Goal: Use online tool/utility: Utilize a website feature to perform a specific function

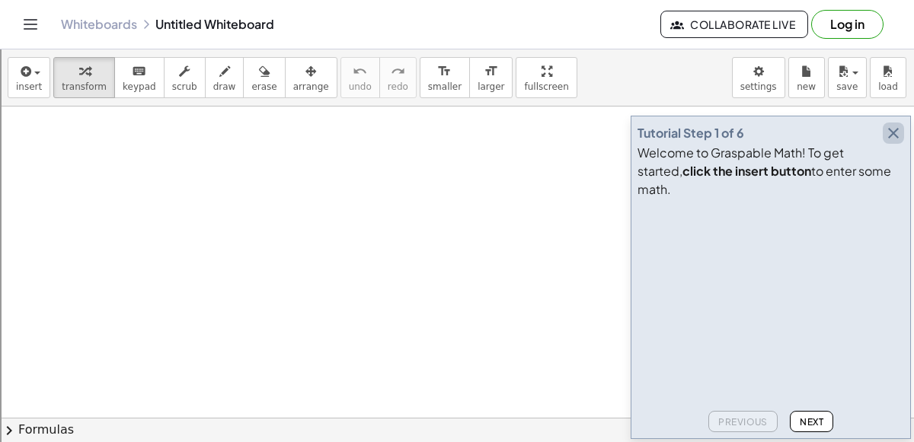
click at [889, 142] on icon "button" at bounding box center [893, 133] width 18 height 18
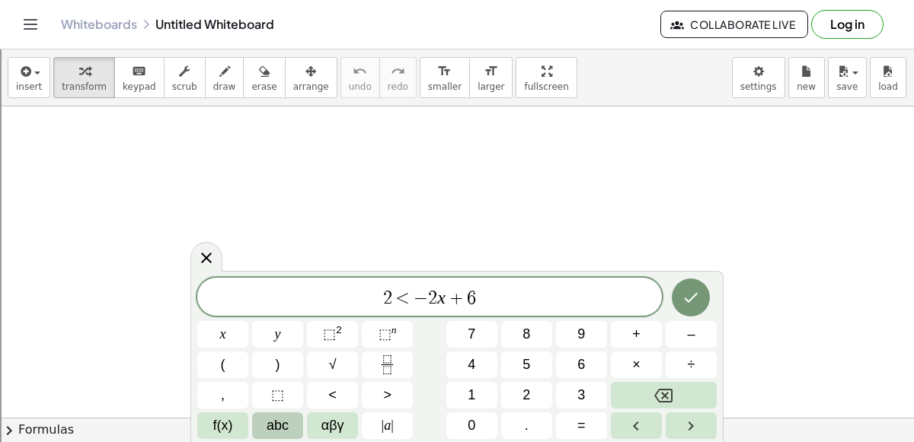
click at [273, 423] on span "abc" at bounding box center [277, 426] width 22 height 21
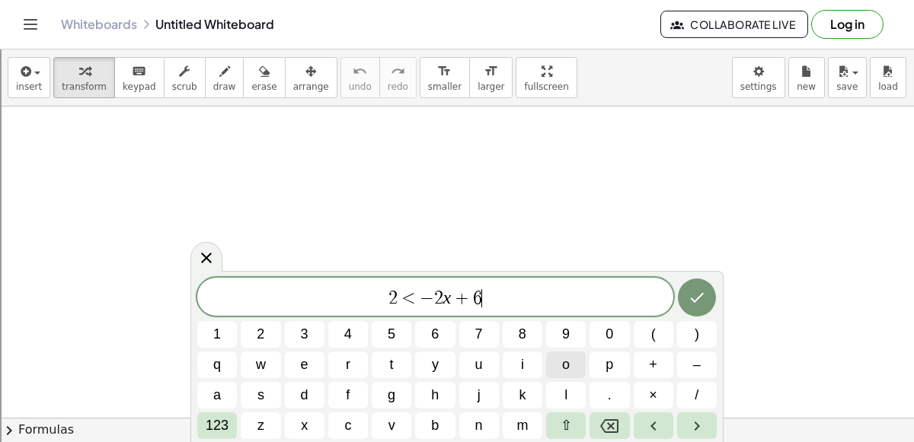
click at [571, 369] on button "o" at bounding box center [566, 365] width 40 height 27
click at [560, 431] on span "⇧" at bounding box center [565, 426] width 11 height 21
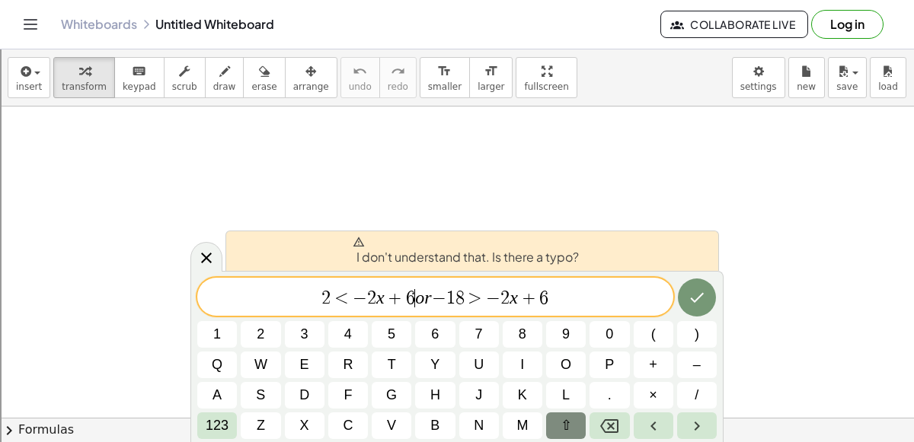
click at [418, 300] on var "o" at bounding box center [419, 298] width 9 height 20
click at [206, 419] on span "123" at bounding box center [217, 426] width 23 height 21
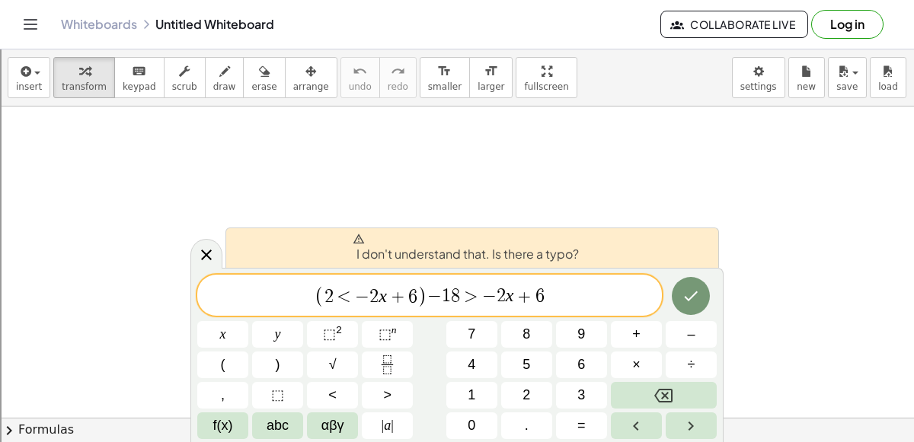
click at [429, 297] on span "−" at bounding box center [434, 297] width 14 height 18
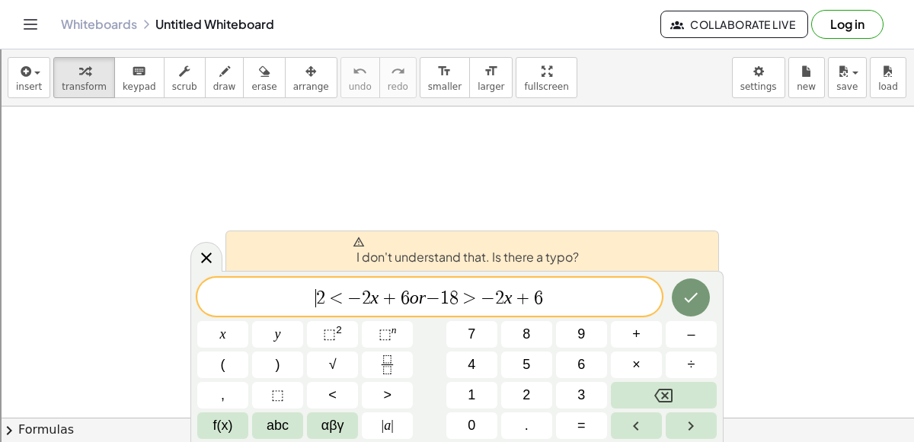
click at [570, 295] on span "​ 2 < − 2 x + 6 o r − 1 8 > − 2 x + 6" at bounding box center [429, 298] width 464 height 21
click at [410, 299] on var "o" at bounding box center [410, 298] width 9 height 20
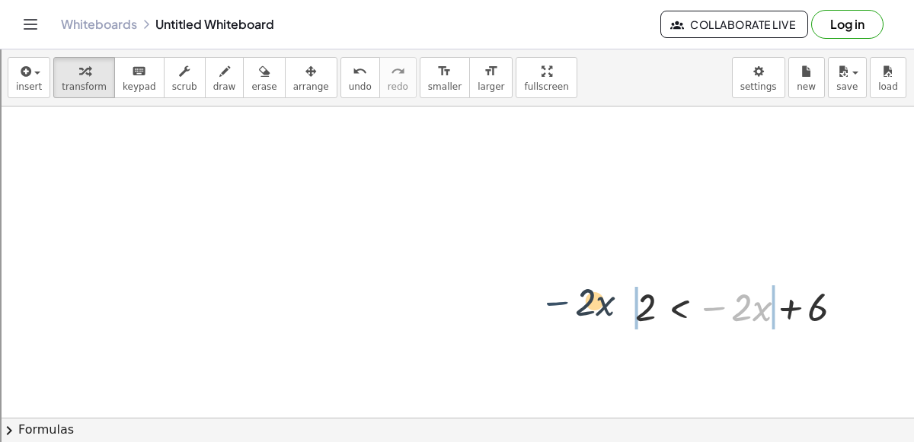
drag, startPoint x: 713, startPoint y: 307, endPoint x: 552, endPoint y: 302, distance: 160.7
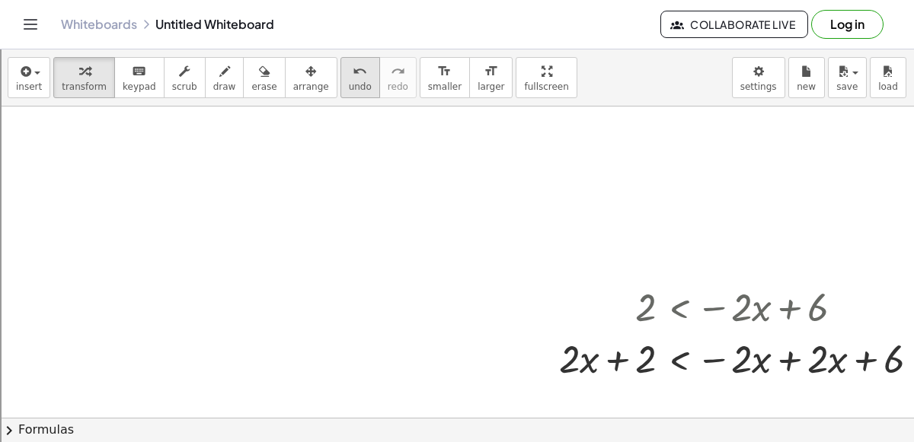
click at [353, 68] on icon "undo" at bounding box center [360, 71] width 14 height 18
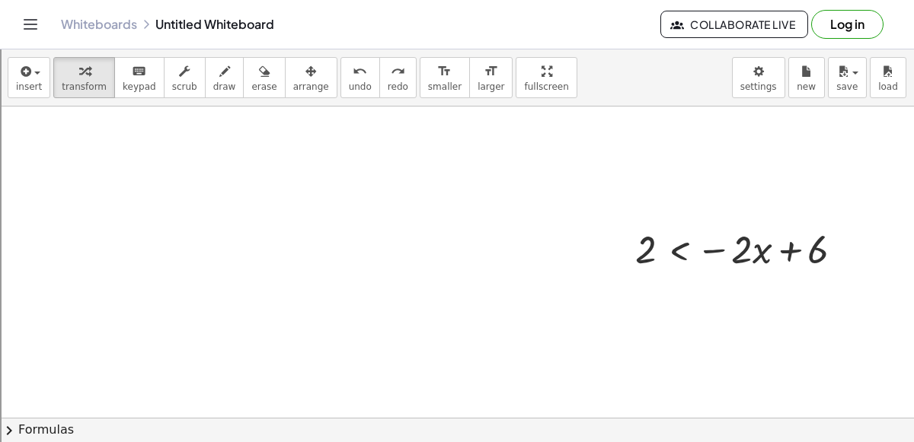
scroll to position [65, 0]
click at [803, 237] on div at bounding box center [744, 241] width 235 height 52
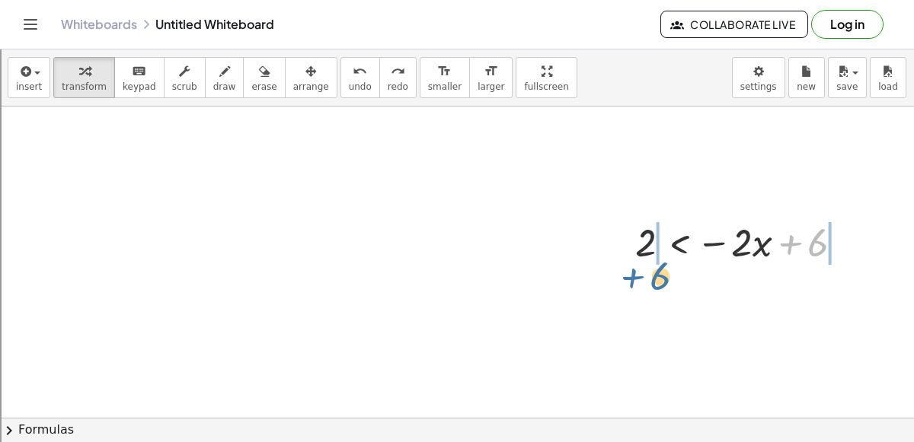
drag, startPoint x: 790, startPoint y: 247, endPoint x: 630, endPoint y: 279, distance: 163.2
click at [630, 279] on div "+ 6 2 < − · 2 · x + 6" at bounding box center [473, 404] width 946 height 724
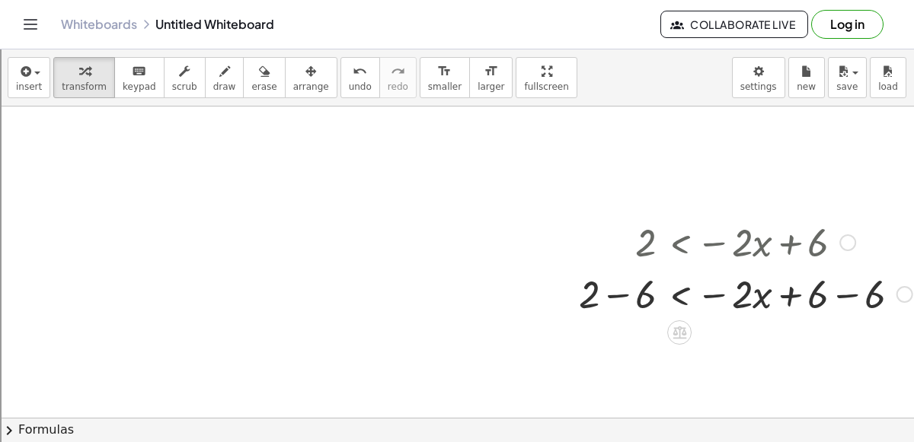
click at [623, 286] on div at bounding box center [745, 293] width 349 height 52
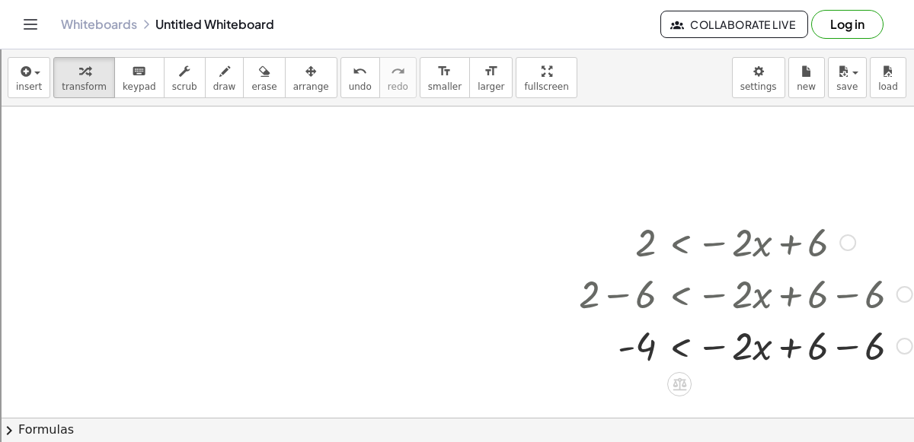
click at [838, 302] on div at bounding box center [745, 293] width 349 height 52
click at [841, 340] on div at bounding box center [745, 345] width 349 height 52
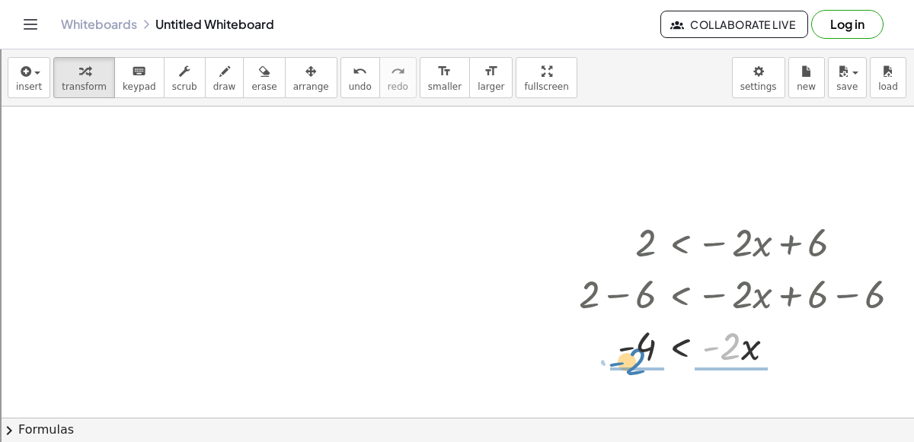
drag, startPoint x: 728, startPoint y: 351, endPoint x: 634, endPoint y: 367, distance: 95.0
click at [716, 342] on div at bounding box center [745, 345] width 349 height 76
click at [710, 346] on div at bounding box center [745, 345] width 349 height 76
click at [630, 346] on div at bounding box center [745, 345] width 349 height 76
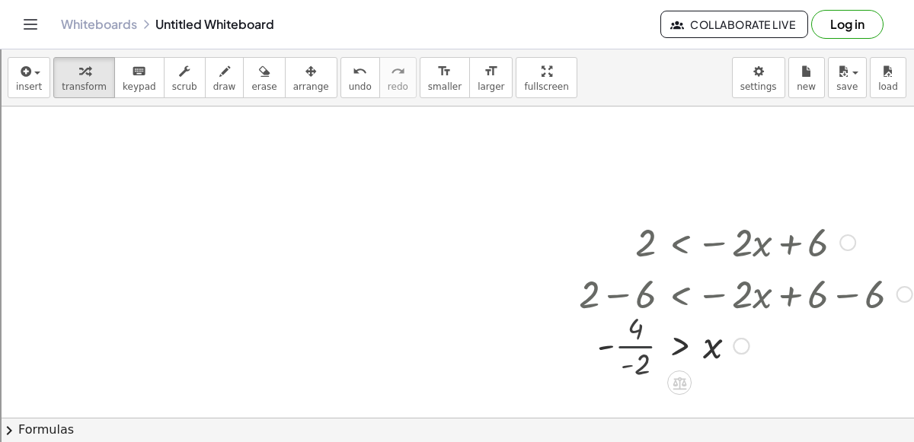
click at [630, 346] on div at bounding box center [745, 345] width 349 height 50
click at [626, 345] on div at bounding box center [745, 345] width 349 height 50
drag, startPoint x: 707, startPoint y: 402, endPoint x: 598, endPoint y: 394, distance: 109.1
click at [598, 394] on div at bounding box center [745, 394] width 349 height 50
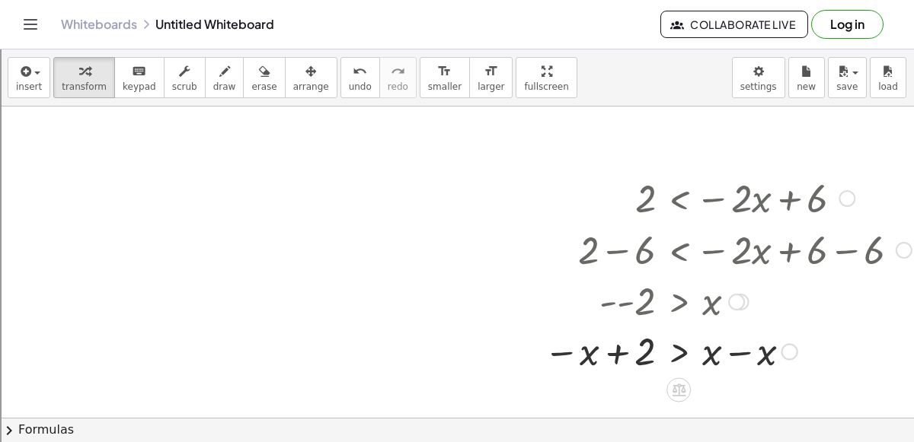
scroll to position [120, 0]
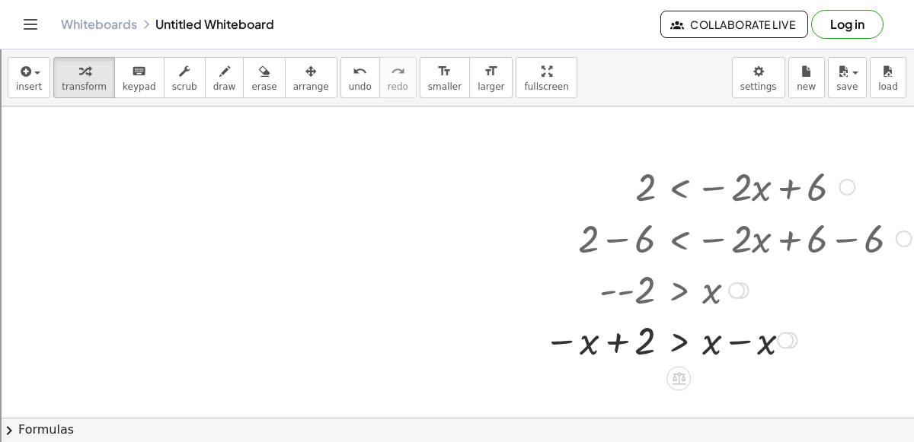
click at [742, 345] on div at bounding box center [727, 339] width 383 height 52
drag, startPoint x: 614, startPoint y: 343, endPoint x: 614, endPoint y: 354, distance: 10.7
click at [614, 354] on div at bounding box center [755, 339] width 439 height 52
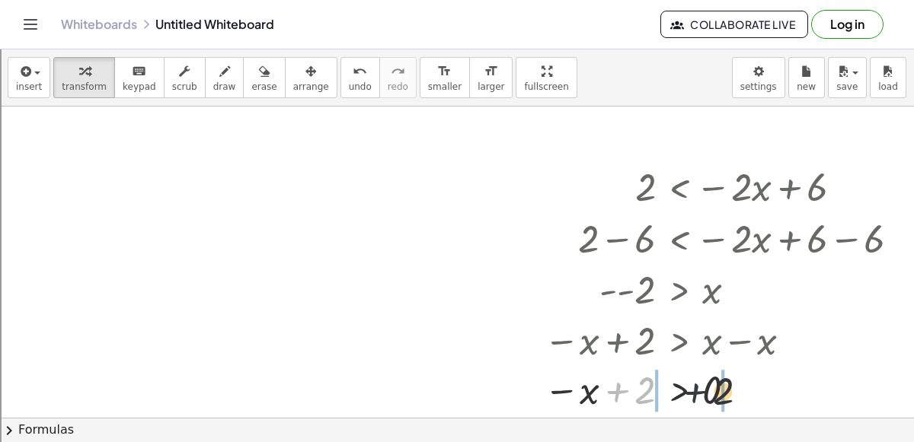
drag, startPoint x: 614, startPoint y: 379, endPoint x: 714, endPoint y: 377, distance: 100.5
click at [714, 377] on div at bounding box center [727, 390] width 383 height 50
click at [614, 392] on div at bounding box center [699, 390] width 439 height 50
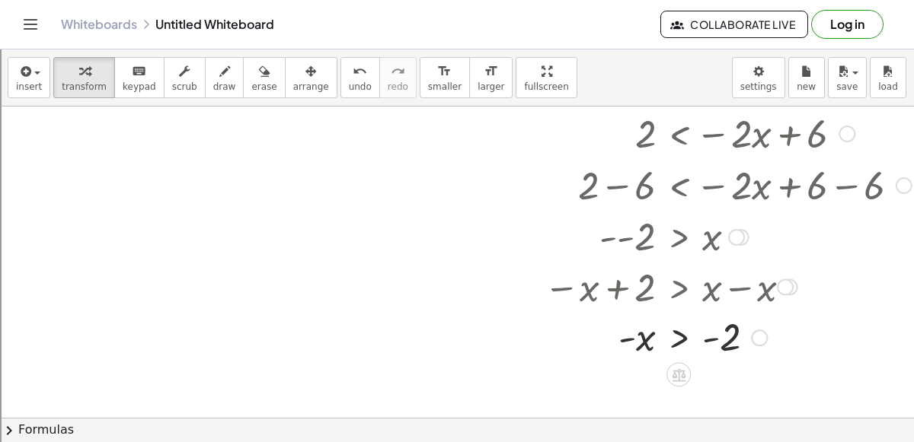
scroll to position [176, 0]
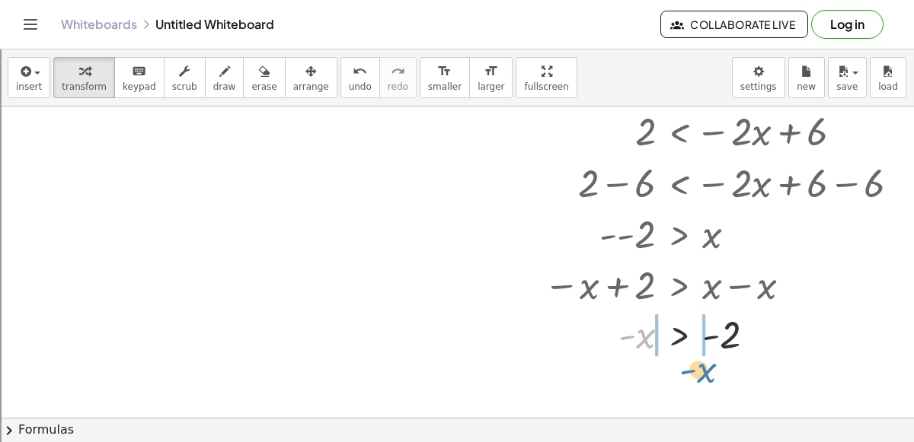
drag, startPoint x: 646, startPoint y: 340, endPoint x: 713, endPoint y: 377, distance: 77.4
click at [713, 377] on div "2 < − · 2 · x + 6 + 2 − 6 < − · 2 · x + 6 − 6 - 4 < − · 2 · x + 6 − 6 - 4 < − ·…" at bounding box center [473, 293] width 946 height 724
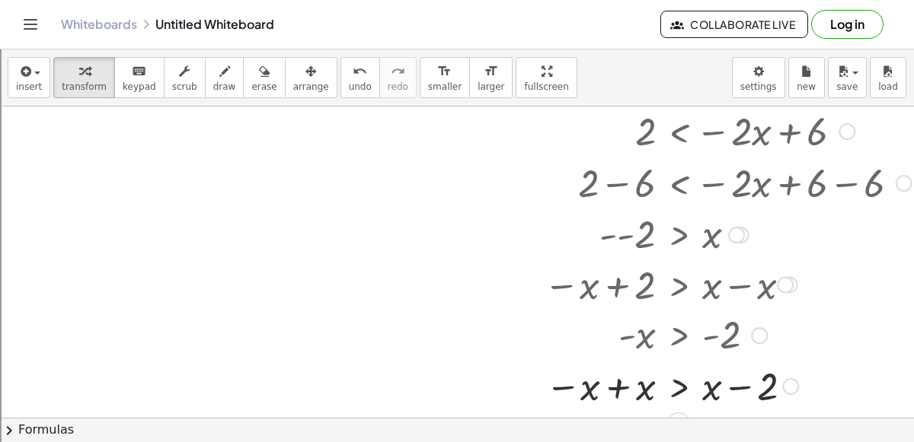
click at [615, 385] on div at bounding box center [727, 385] width 383 height 52
click at [710, 391] on div at bounding box center [727, 385] width 383 height 52
click at [353, 76] on icon "undo" at bounding box center [360, 71] width 14 height 18
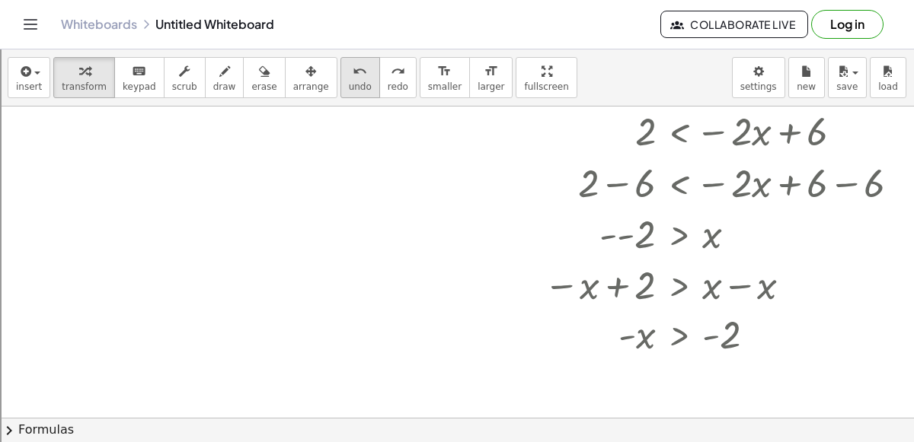
click at [349, 84] on span "undo" at bounding box center [360, 86] width 23 height 11
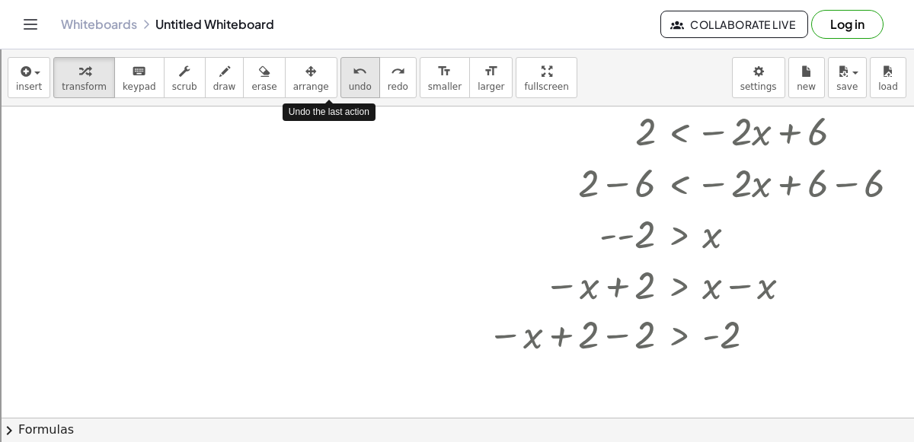
click at [349, 84] on span "undo" at bounding box center [360, 86] width 23 height 11
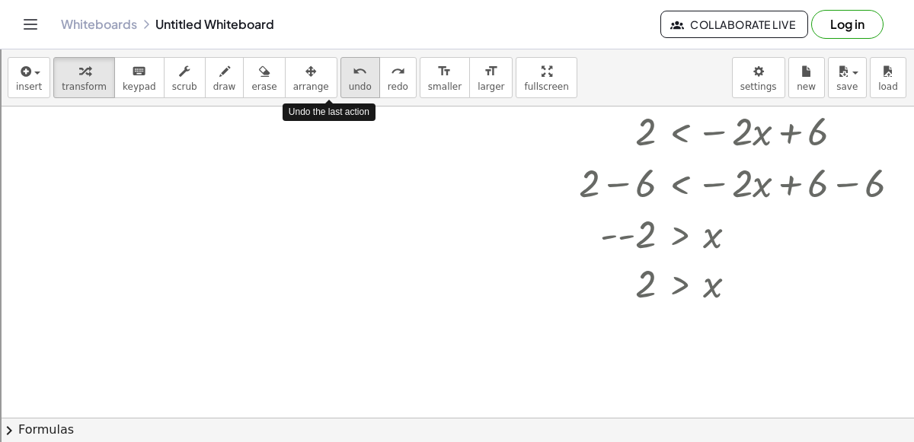
click at [349, 84] on span "undo" at bounding box center [360, 86] width 23 height 11
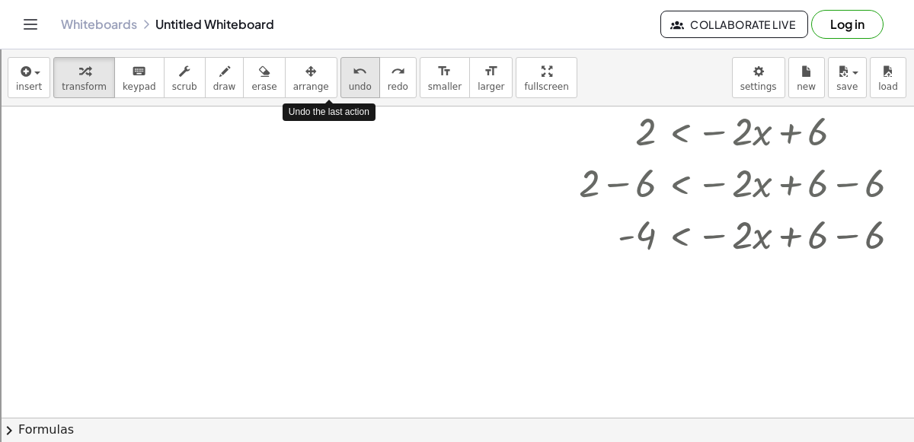
click at [349, 84] on span "undo" at bounding box center [360, 86] width 23 height 11
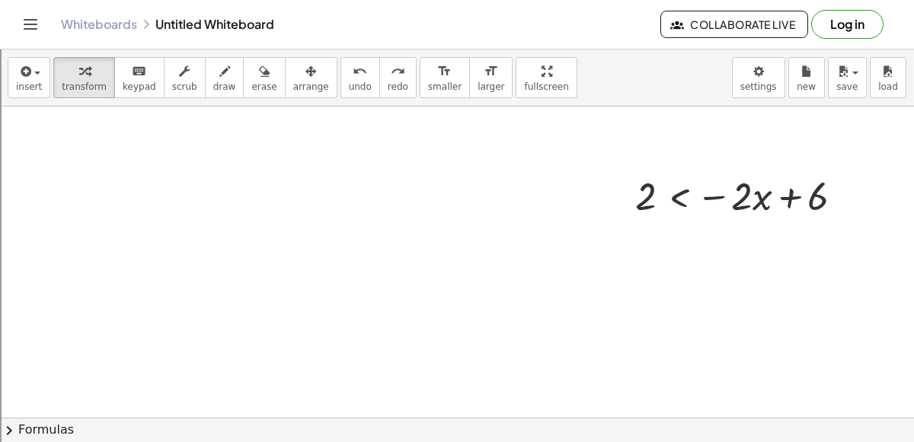
scroll to position [100, 0]
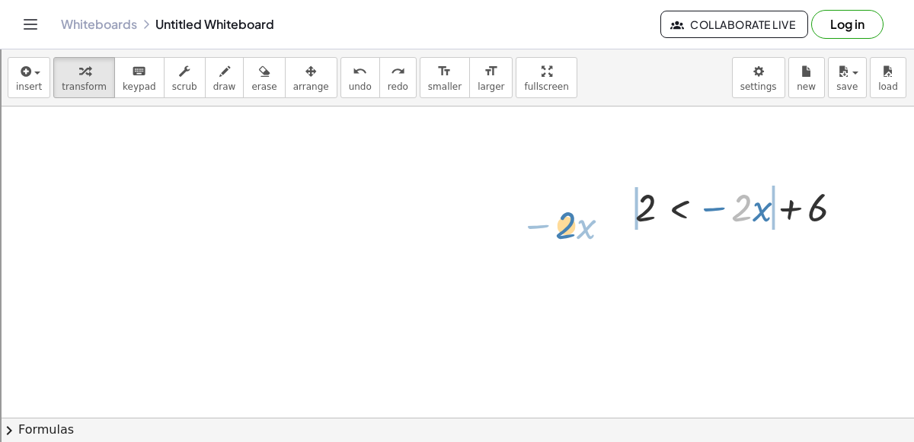
drag, startPoint x: 737, startPoint y: 209, endPoint x: 558, endPoint y: 220, distance: 179.2
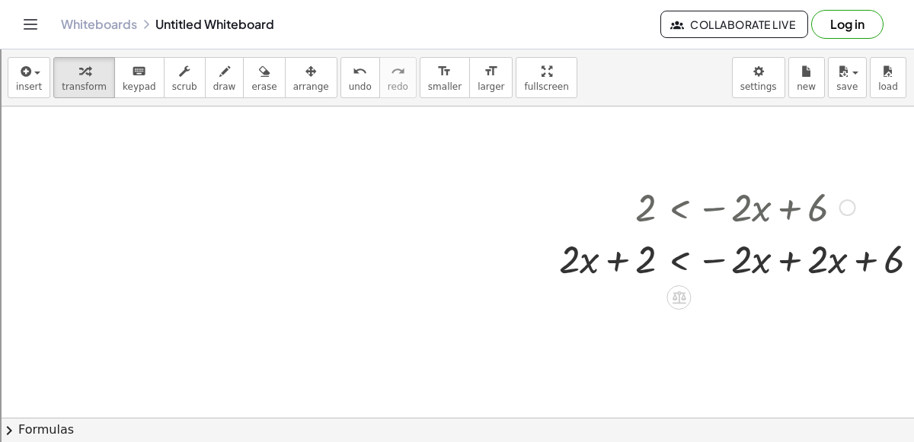
click at [781, 260] on div at bounding box center [744, 258] width 387 height 52
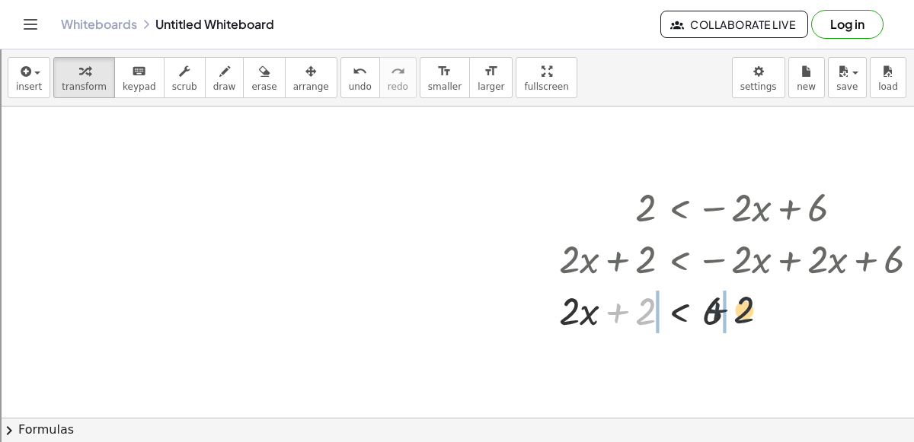
drag, startPoint x: 619, startPoint y: 315, endPoint x: 759, endPoint y: 320, distance: 140.2
click at [759, 320] on div at bounding box center [744, 310] width 387 height 52
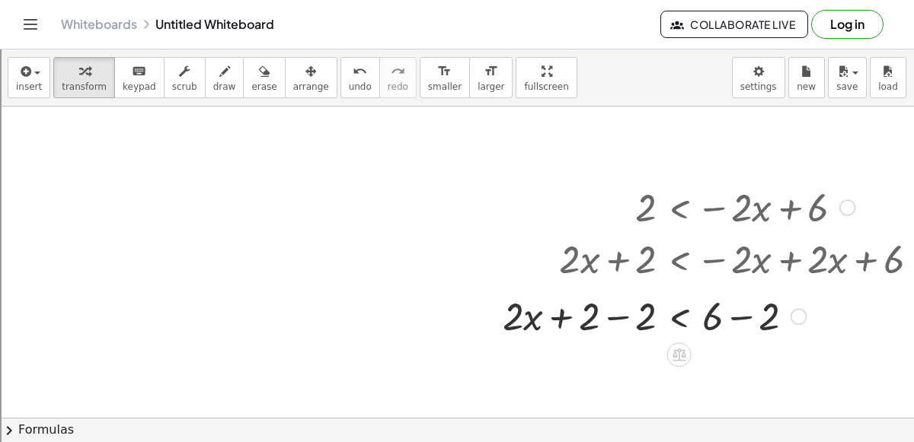
click at [744, 314] on div at bounding box center [741, 311] width 17 height 17
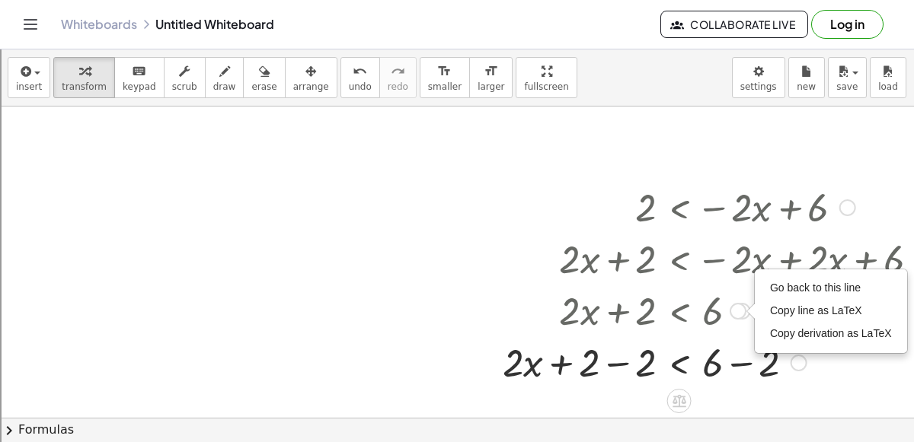
click at [739, 365] on div at bounding box center [716, 362] width 443 height 52
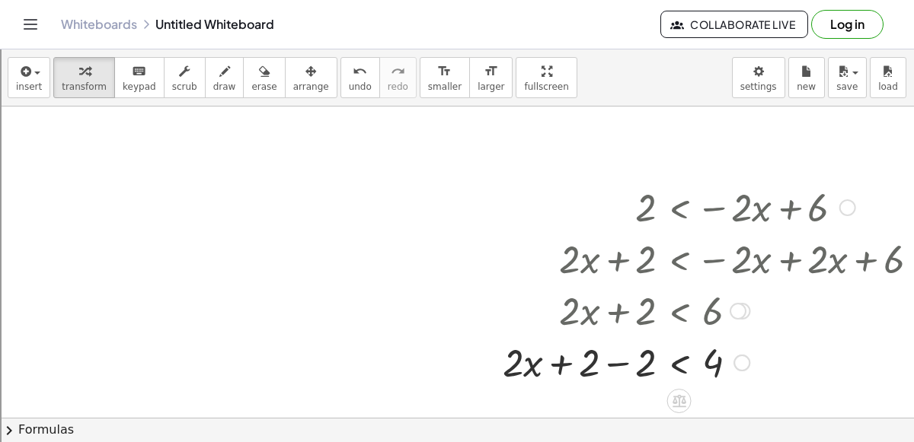
click at [615, 367] on div at bounding box center [716, 362] width 443 height 52
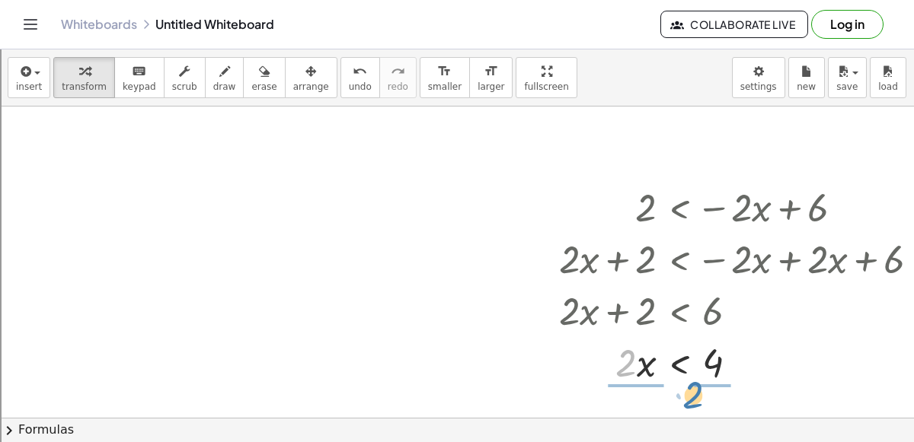
drag, startPoint x: 628, startPoint y: 367, endPoint x: 705, endPoint y: 400, distance: 83.6
click at [710, 369] on div at bounding box center [744, 362] width 387 height 76
click at [634, 356] on div at bounding box center [744, 362] width 387 height 76
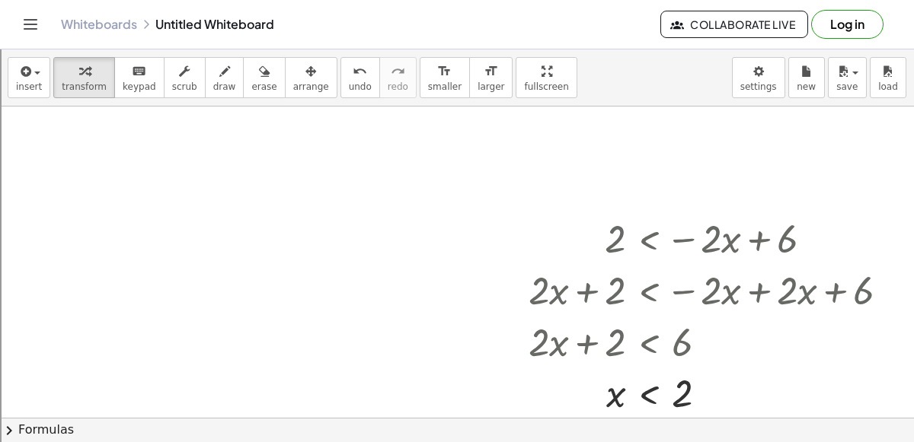
scroll to position [49, 30]
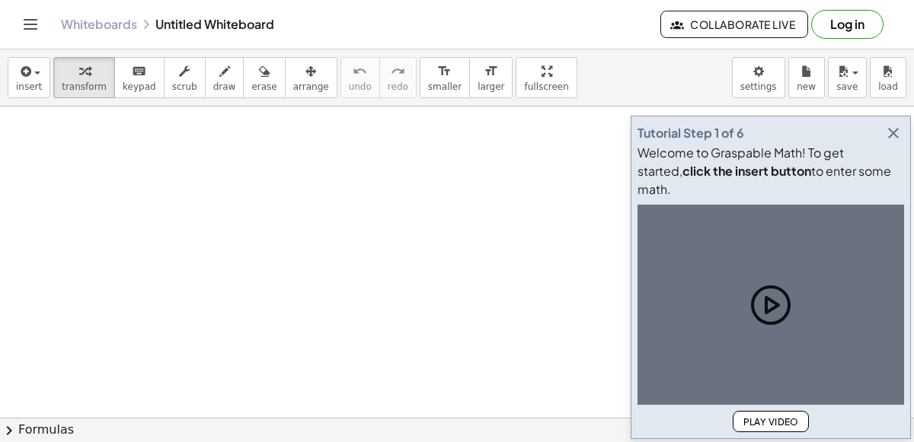
click at [897, 142] on icon "button" at bounding box center [893, 133] width 18 height 18
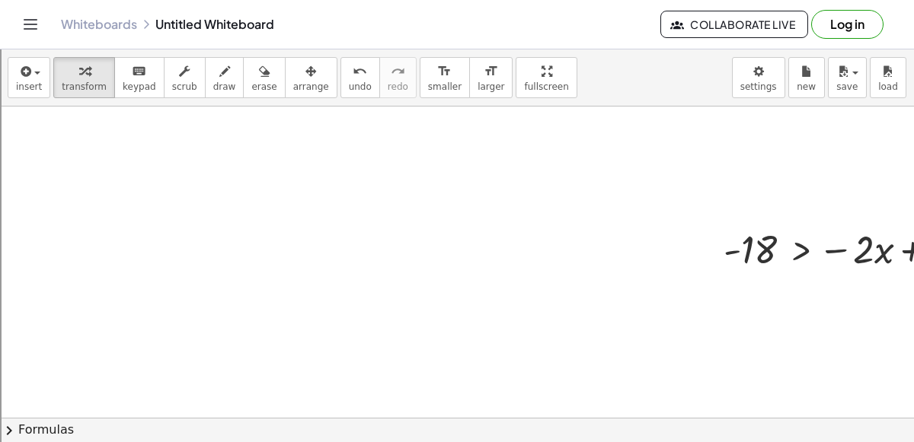
scroll to position [0, 78]
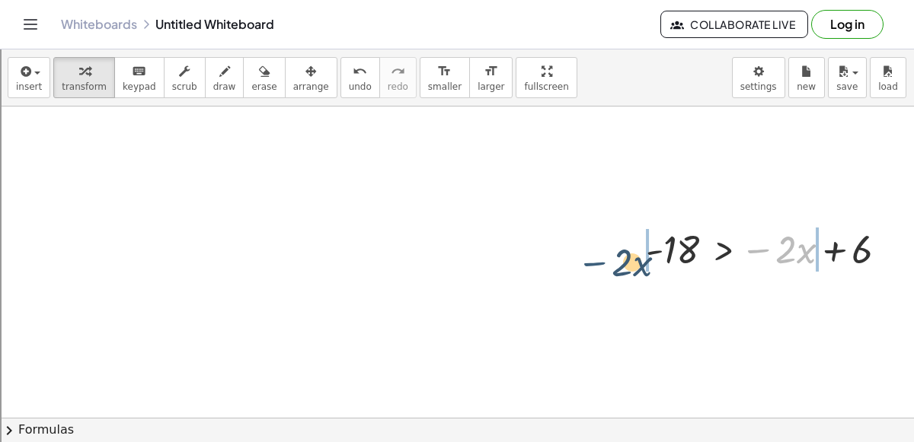
drag, startPoint x: 758, startPoint y: 252, endPoint x: 579, endPoint y: 262, distance: 180.0
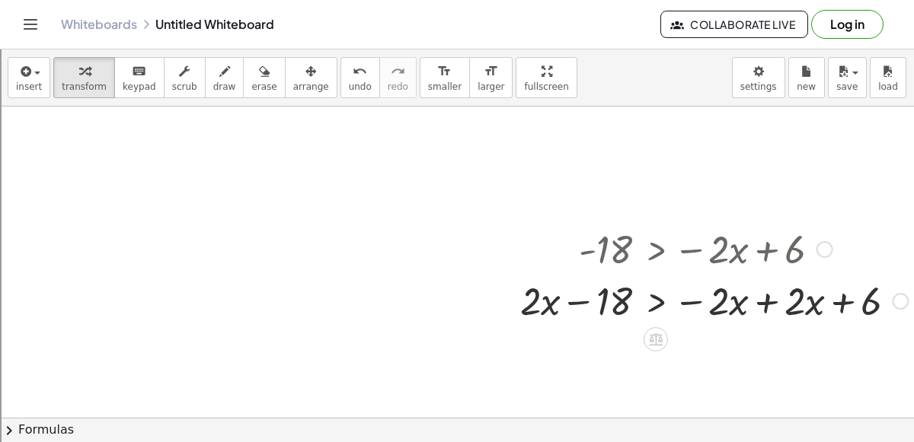
scroll to position [0, 145]
drag, startPoint x: 582, startPoint y: 302, endPoint x: 870, endPoint y: 312, distance: 288.0
click at [870, 312] on div at bounding box center [713, 300] width 403 height 52
click at [895, 307] on div at bounding box center [714, 300] width 547 height 52
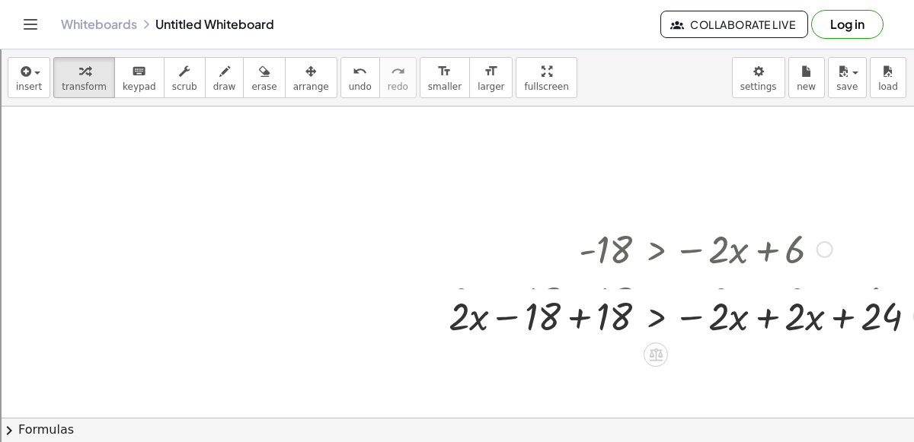
click at [773, 302] on div at bounding box center [714, 300] width 547 height 52
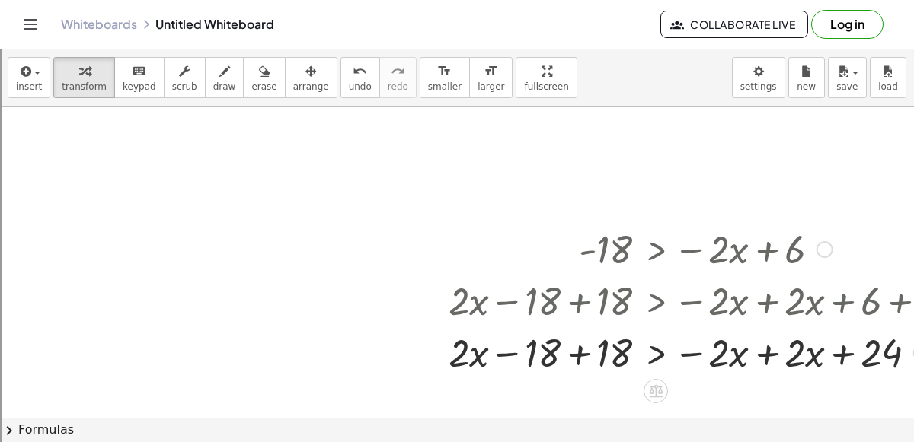
click at [761, 352] on div at bounding box center [714, 352] width 547 height 52
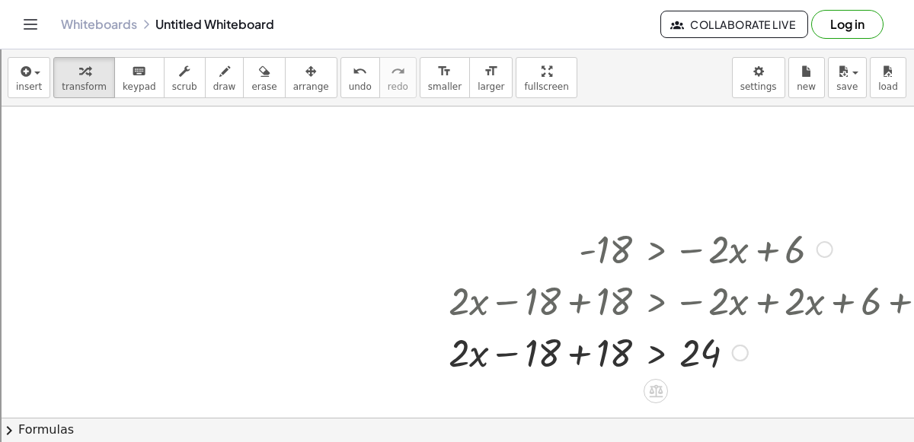
click at [582, 356] on div at bounding box center [714, 352] width 547 height 52
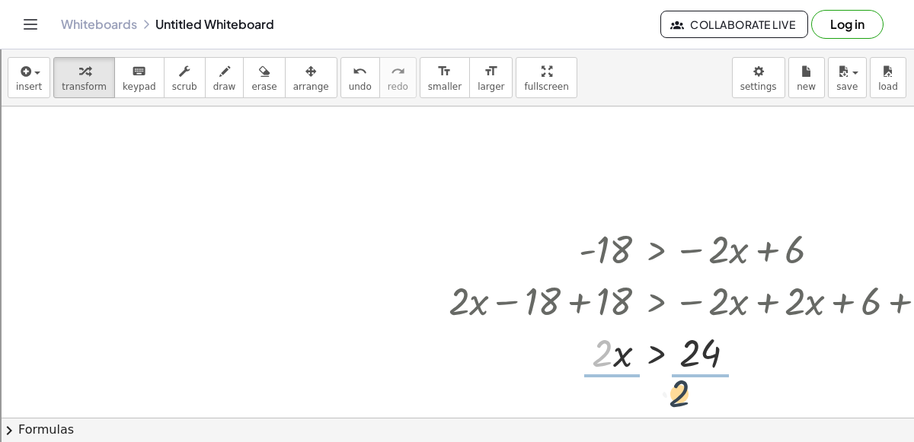
drag, startPoint x: 607, startPoint y: 353, endPoint x: 706, endPoint y: 385, distance: 104.0
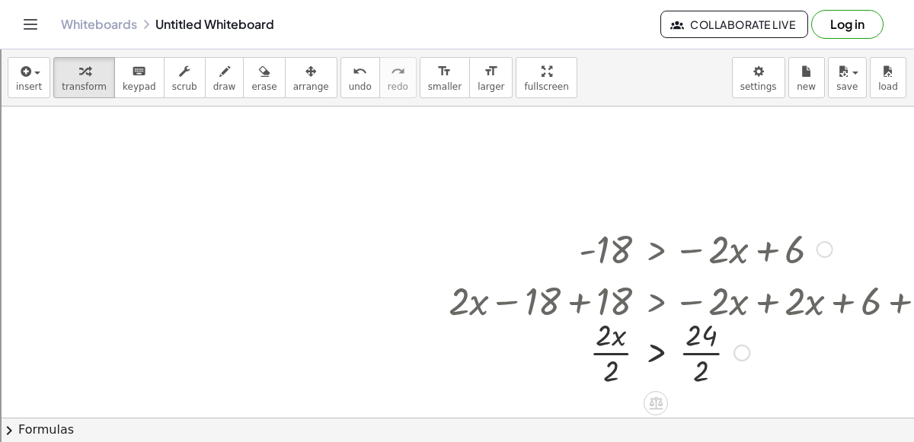
click at [696, 356] on div at bounding box center [714, 352] width 547 height 76
click at [601, 352] on div at bounding box center [714, 352] width 547 height 76
